Goal: Task Accomplishment & Management: Manage account settings

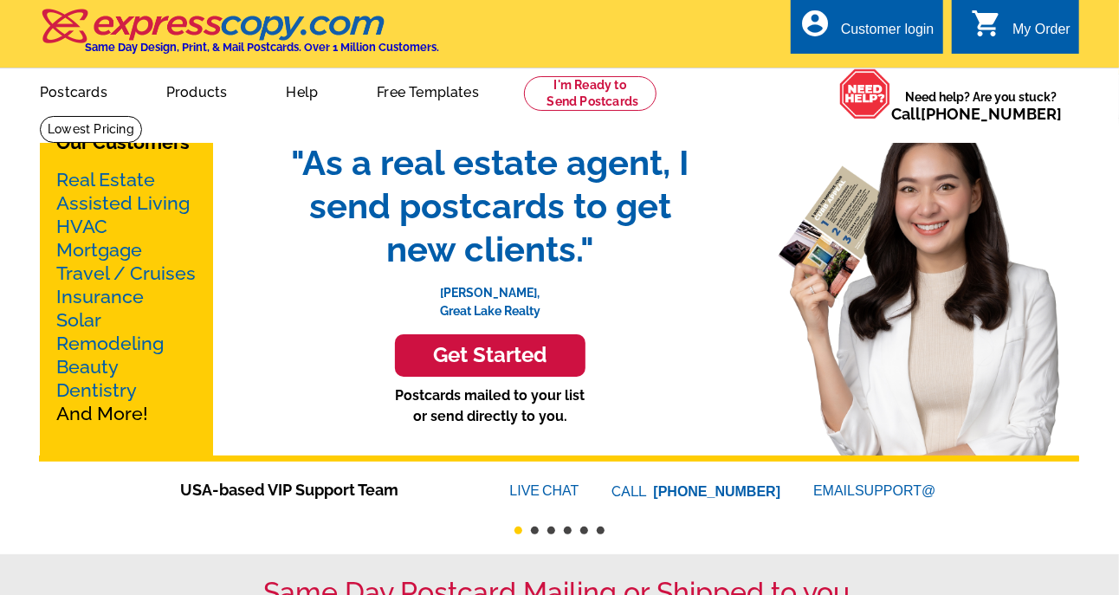
click at [621, 148] on span ""As a real estate agent, I send postcards to get new clients."" at bounding box center [490, 206] width 433 height 130
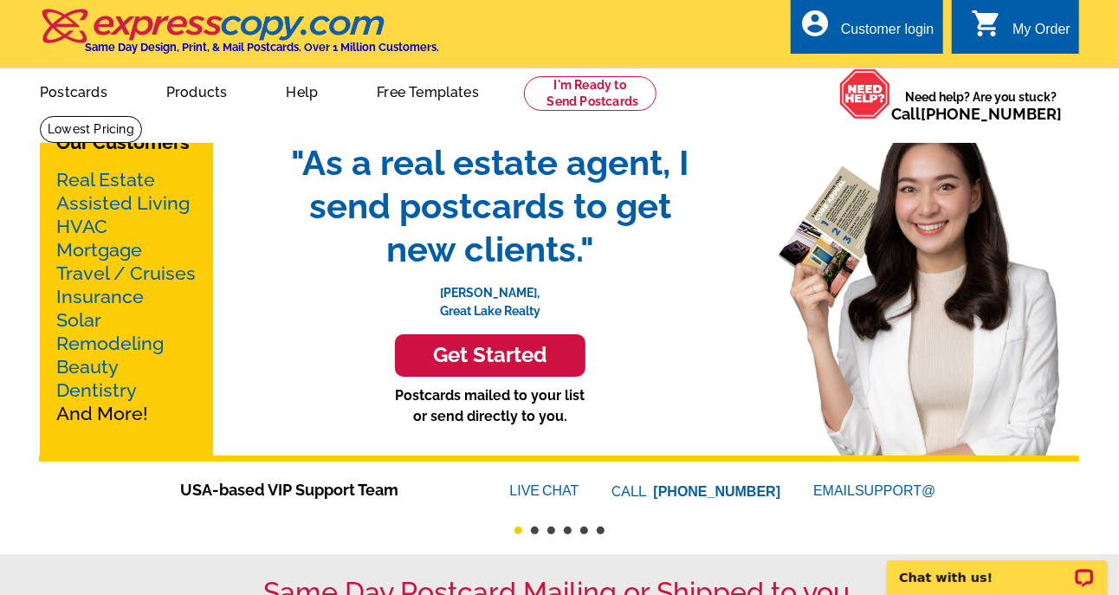
click at [855, 29] on div "Customer login" at bounding box center [888, 34] width 94 height 24
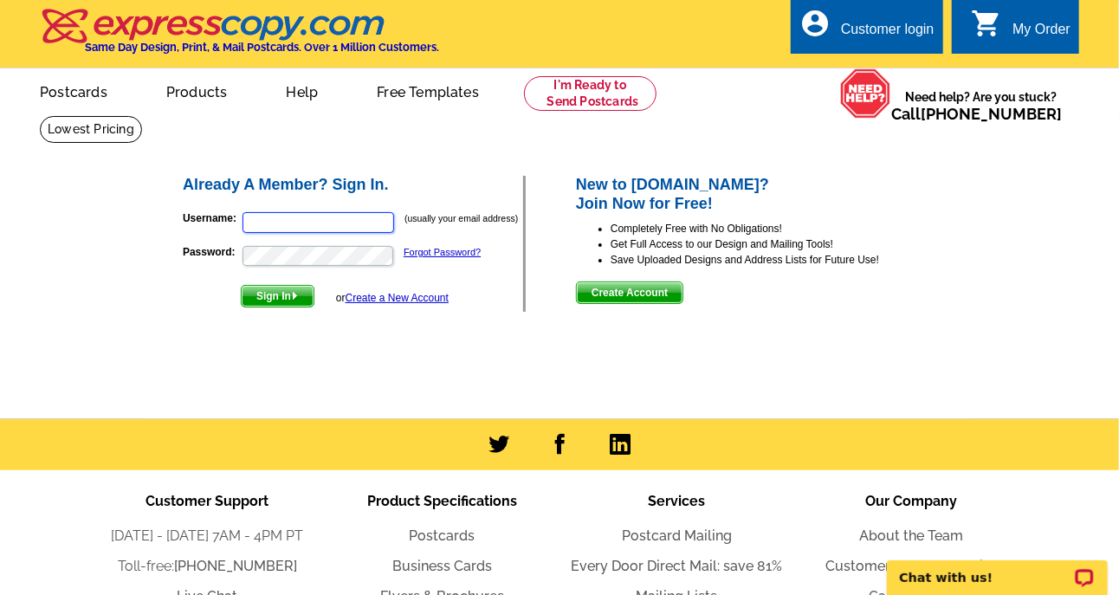
type input "susanasch@kw.com"
click at [273, 294] on span "Sign In" at bounding box center [278, 296] width 72 height 21
